Goal: Task Accomplishment & Management: Manage account settings

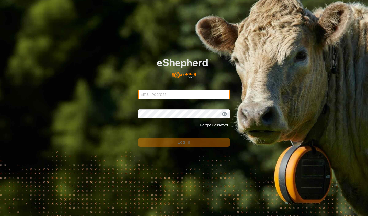
type input "[EMAIL_ADDRESS][DOMAIN_NAME]"
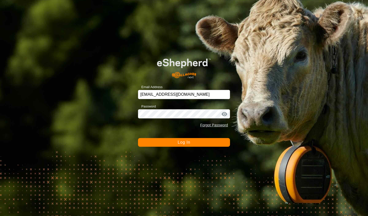
click at [175, 145] on button "Log In" at bounding box center [184, 142] width 92 height 9
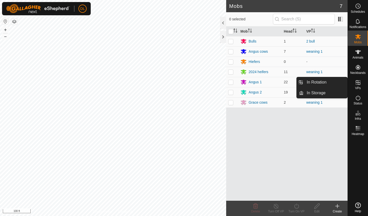
click at [355, 86] on es-virtualpaddocks-svg-icon at bounding box center [357, 83] width 9 height 8
click at [360, 83] on icon at bounding box center [358, 83] width 6 height 6
click at [331, 82] on link "In Rotation" at bounding box center [325, 82] width 44 height 10
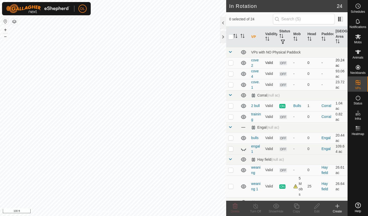
click at [232, 63] on p-checkbox at bounding box center [230, 63] width 5 height 4
checkbox input "true"
click at [230, 76] on p-checkbox at bounding box center [230, 74] width 5 height 4
checkbox input "true"
click at [232, 86] on p-checkbox at bounding box center [230, 85] width 5 height 4
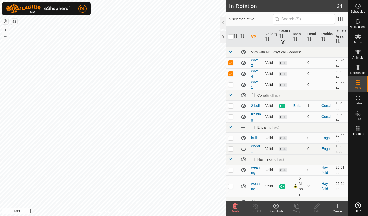
checkbox input "true"
click at [275, 208] on icon at bounding box center [276, 206] width 6 height 5
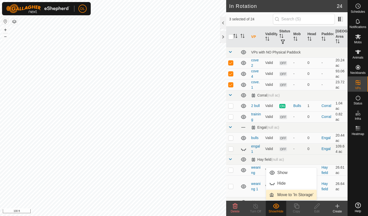
click at [280, 193] on link "Move to 'In Storage'" at bounding box center [291, 195] width 51 height 10
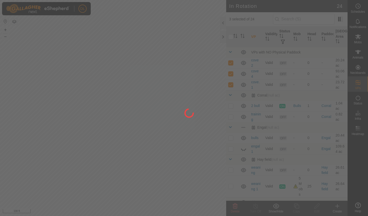
checkbox input "false"
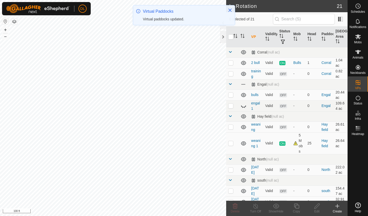
click at [230, 85] on span at bounding box center [230, 84] width 4 height 4
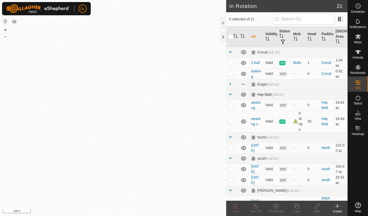
click at [230, 95] on span at bounding box center [230, 94] width 4 height 4
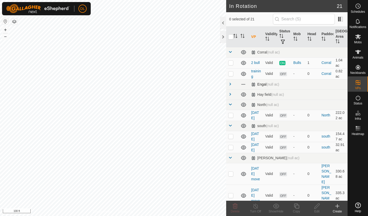
click at [229, 84] on span at bounding box center [230, 84] width 4 height 4
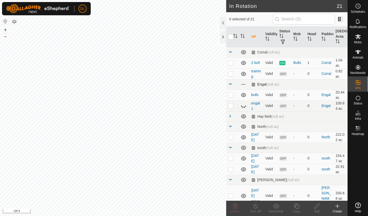
click at [229, 84] on span at bounding box center [230, 84] width 4 height 4
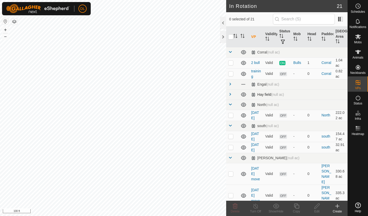
click at [230, 95] on span at bounding box center [230, 94] width 4 height 4
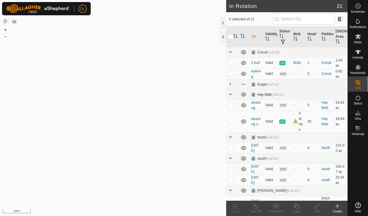
click at [230, 95] on span at bounding box center [230, 94] width 4 height 4
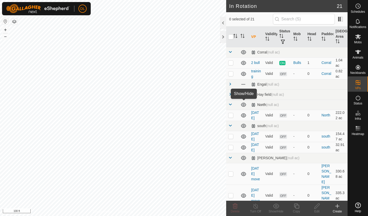
click at [243, 106] on icon at bounding box center [243, 105] width 5 height 4
click at [242, 95] on icon at bounding box center [243, 95] width 6 height 6
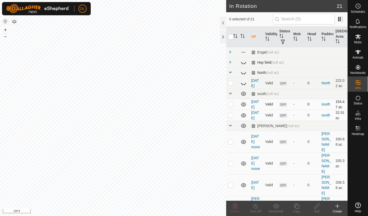
scroll to position [31, 0]
click at [230, 105] on p-checkbox at bounding box center [230, 105] width 5 height 4
checkbox input "true"
click at [231, 116] on p-checkbox at bounding box center [230, 116] width 5 height 4
checkbox input "true"
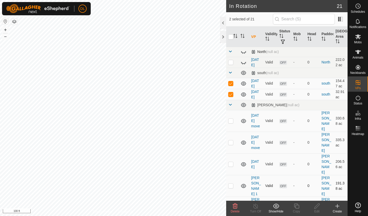
scroll to position [54, 0]
click at [231, 84] on p-checkbox at bounding box center [230, 82] width 5 height 4
checkbox input "false"
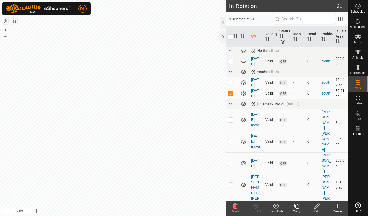
click at [229, 95] on p-checkbox at bounding box center [230, 93] width 5 height 4
checkbox input "false"
click at [231, 82] on p-checkbox at bounding box center [230, 82] width 5 height 4
click at [235, 208] on icon at bounding box center [235, 206] width 6 height 6
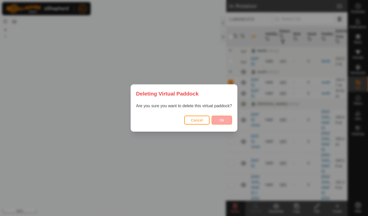
click at [220, 120] on span "Ok" at bounding box center [221, 120] width 5 height 4
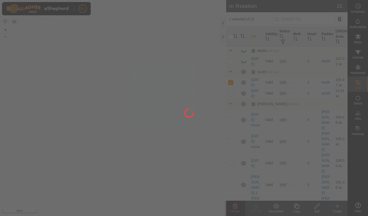
checkbox input "false"
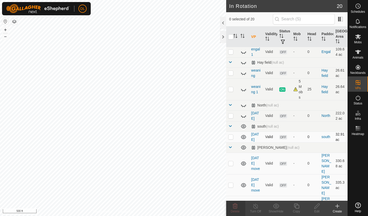
click at [231, 138] on p-checkbox at bounding box center [230, 137] width 5 height 4
checkbox input "true"
click at [230, 162] on p-checkbox at bounding box center [230, 164] width 5 height 4
checkbox input "true"
click at [231, 134] on td at bounding box center [232, 137] width 12 height 11
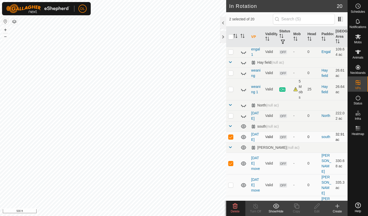
checkbox input "false"
click at [235, 209] on icon at bounding box center [235, 206] width 5 height 5
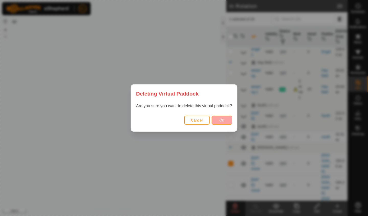
click at [219, 120] on span "Ok" at bounding box center [221, 120] width 5 height 4
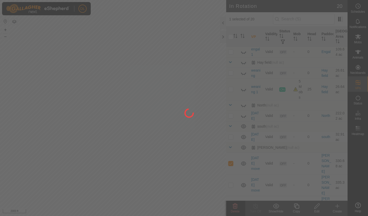
checkbox input "false"
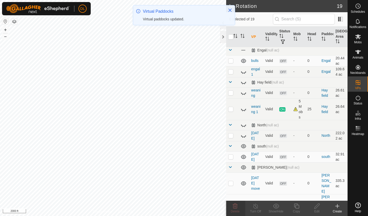
scroll to position [18, 0]
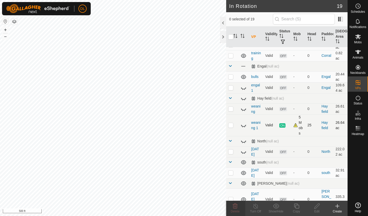
click at [243, 126] on icon at bounding box center [243, 126] width 6 height 6
click at [231, 109] on p-checkbox at bounding box center [230, 109] width 5 height 4
checkbox input "true"
click at [242, 111] on icon at bounding box center [243, 110] width 5 height 2
click at [316, 208] on icon at bounding box center [316, 206] width 6 height 6
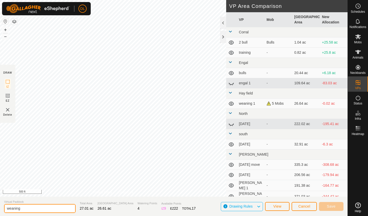
drag, startPoint x: 22, startPoint y: 209, endPoint x: 0, endPoint y: 207, distance: 22.6
click at [0, 207] on section "Virtual Paddock weaning Total Area 27.01 ac Grazing Area 26.61 ac Watering Poin…" at bounding box center [173, 206] width 347 height 19
type input "rj cows"
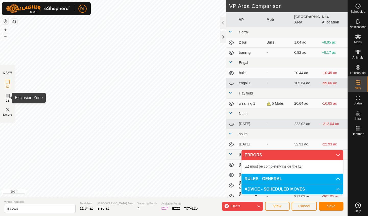
click at [7, 96] on icon at bounding box center [8, 96] width 6 height 6
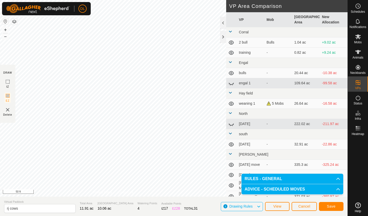
click at [7, 111] on img at bounding box center [8, 110] width 6 height 6
click at [8, 110] on img at bounding box center [8, 110] width 6 height 6
click at [6, 82] on icon at bounding box center [8, 82] width 6 height 6
click at [335, 206] on button "Save" at bounding box center [331, 206] width 25 height 9
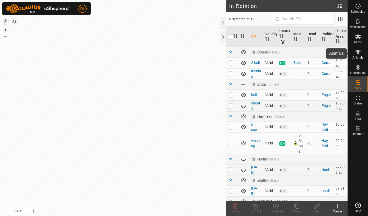
click at [359, 56] on es-animals-svg-icon at bounding box center [357, 52] width 9 height 8
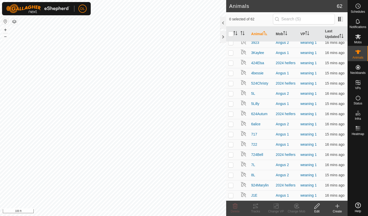
scroll to position [475, 0]
click at [232, 134] on p-checkbox at bounding box center [230, 134] width 5 height 4
checkbox input "true"
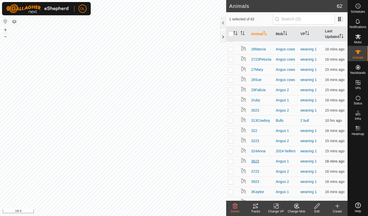
scroll to position [331, 0]
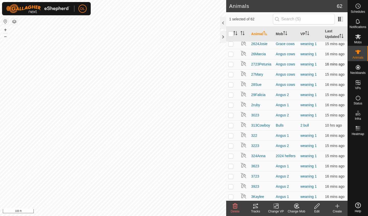
click at [231, 64] on p-checkbox at bounding box center [230, 64] width 5 height 4
checkbox input "true"
